Goal: Ask a question

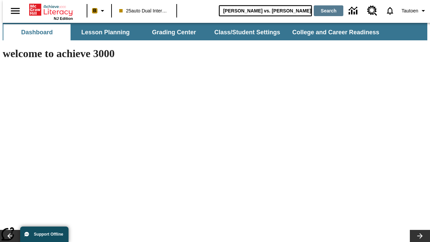
type input "[PERSON_NAME] vs. [PERSON_NAME]"
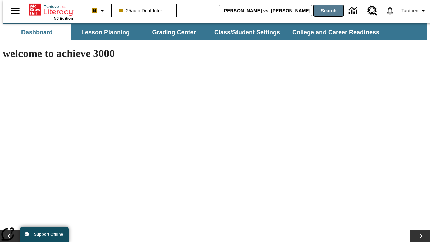
click at [324, 11] on button "Search" at bounding box center [328, 10] width 30 height 11
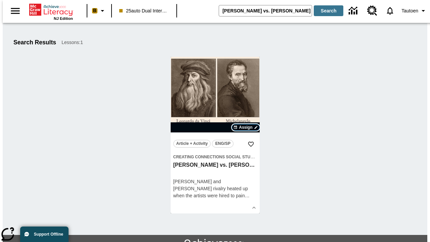
click at [246, 127] on span "Assign" at bounding box center [245, 127] width 13 height 6
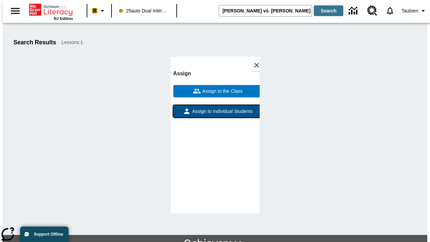
click at [215, 108] on span "Assign to Individual Students" at bounding box center [222, 111] width 62 height 7
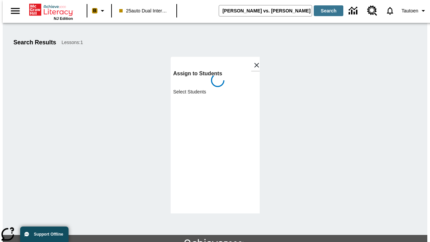
scroll to position [37, 0]
